Goal: Information Seeking & Learning: Learn about a topic

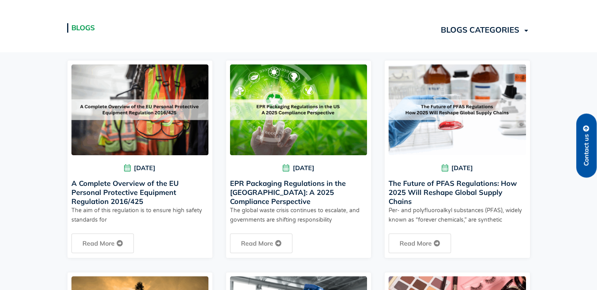
scroll to position [222, 0]
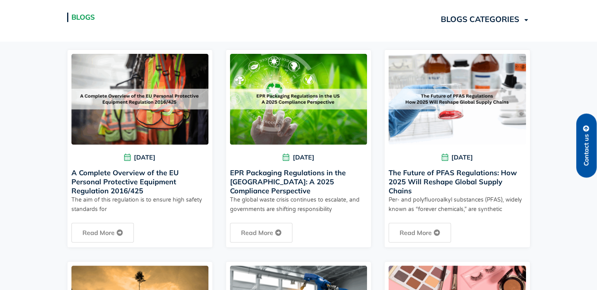
click at [428, 178] on link "The Future of PFAS Regulations: How 2025 Will Reshape Global Supply Chains" at bounding box center [453, 181] width 128 height 27
